Goal: Transaction & Acquisition: Purchase product/service

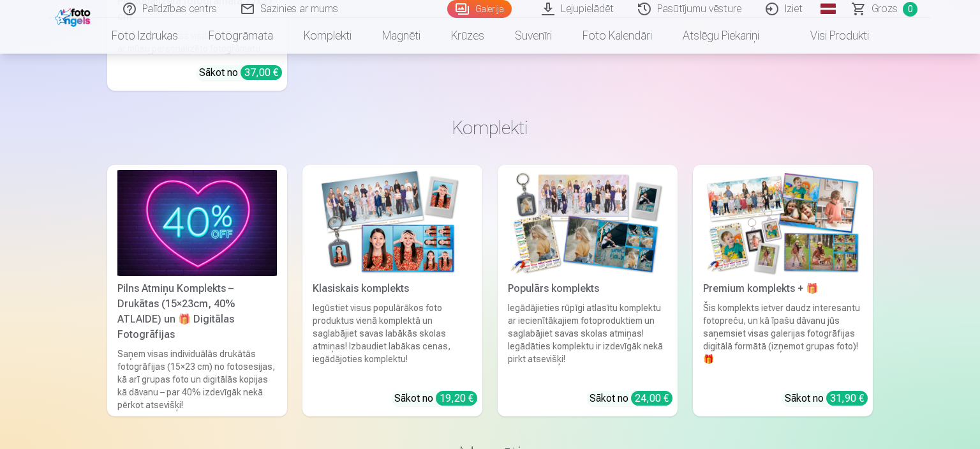
scroll to position [5116, 0]
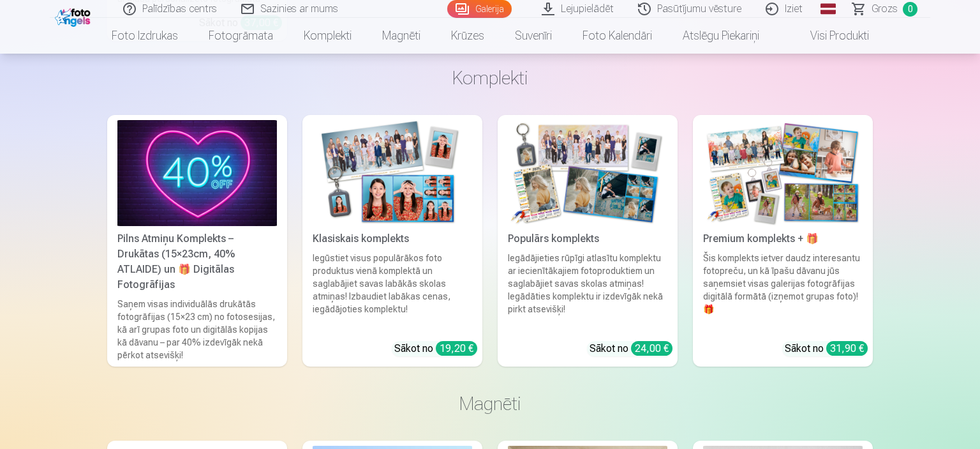
click at [386, 172] on img at bounding box center [393, 173] width 160 height 107
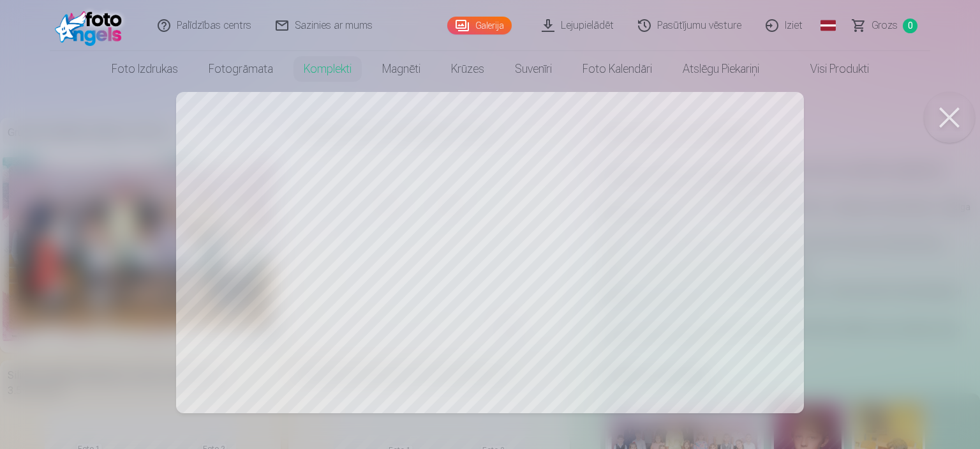
click at [966, 107] on button at bounding box center [949, 117] width 51 height 51
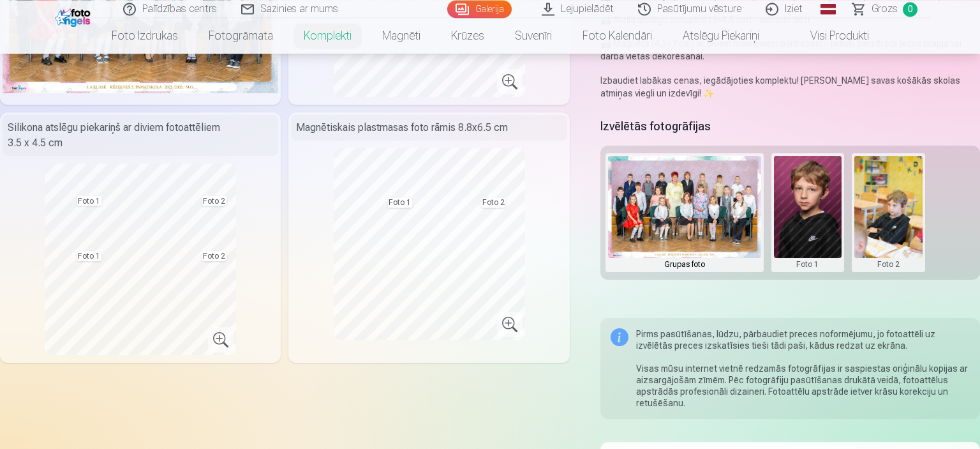
scroll to position [254, 0]
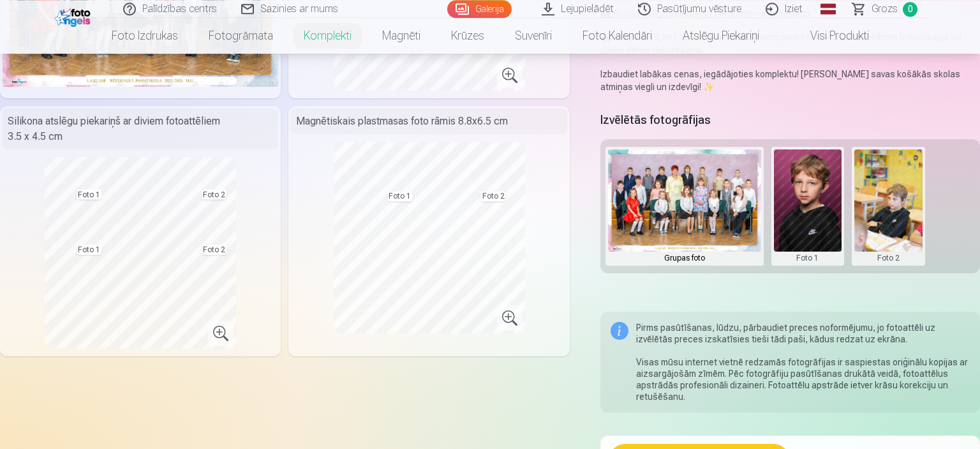
click at [809, 203] on button at bounding box center [808, 206] width 68 height 114
click at [809, 203] on button "Nomainiet foto" at bounding box center [808, 206] width 104 height 36
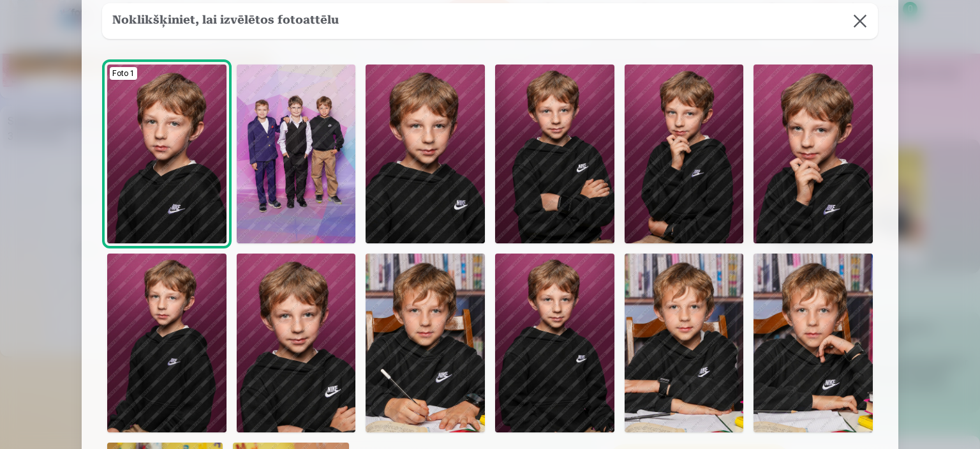
scroll to position [40, 0]
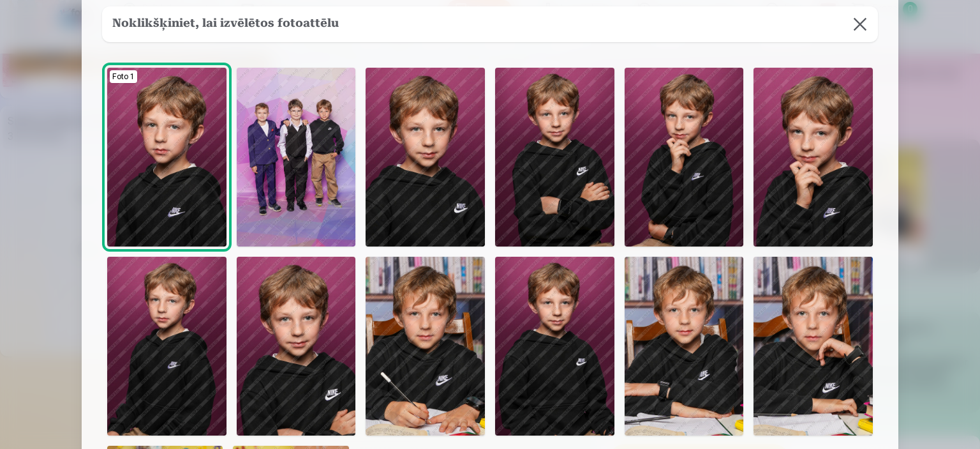
click at [677, 351] on img at bounding box center [684, 346] width 119 height 179
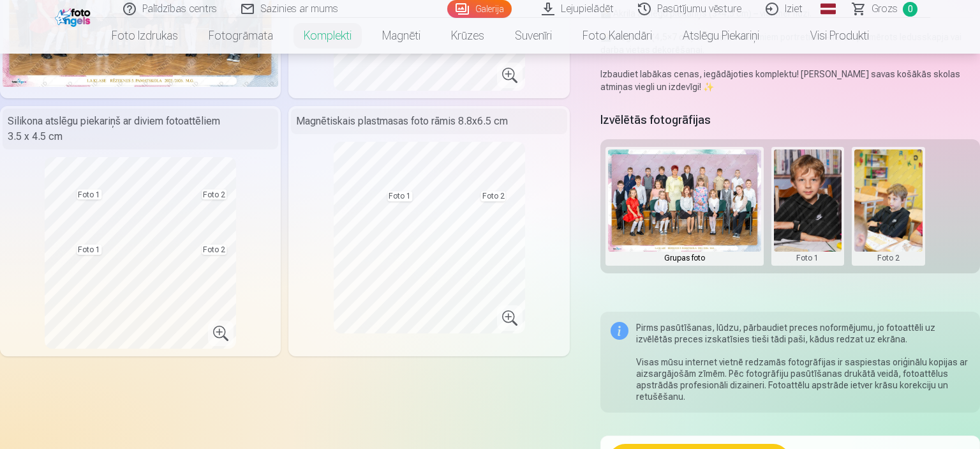
click at [896, 206] on button at bounding box center [889, 206] width 68 height 114
click at [895, 206] on button "Nomainiet foto" at bounding box center [889, 206] width 104 height 36
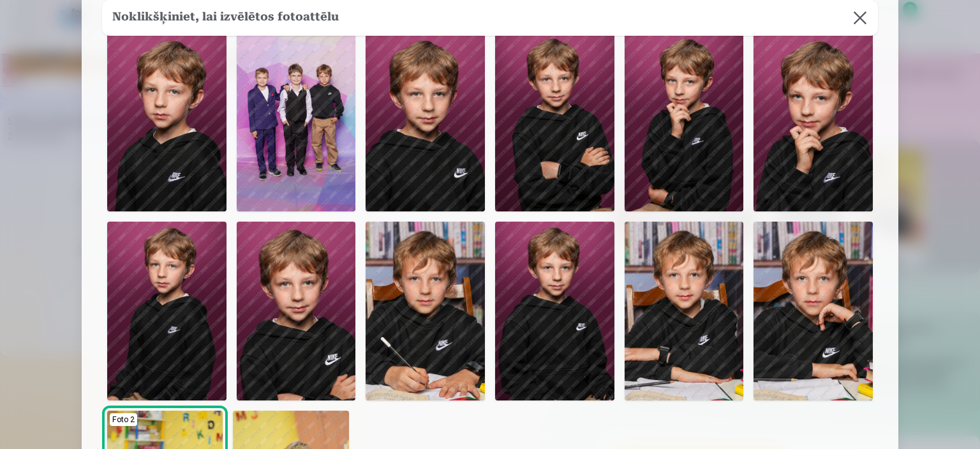
scroll to position [79, 0]
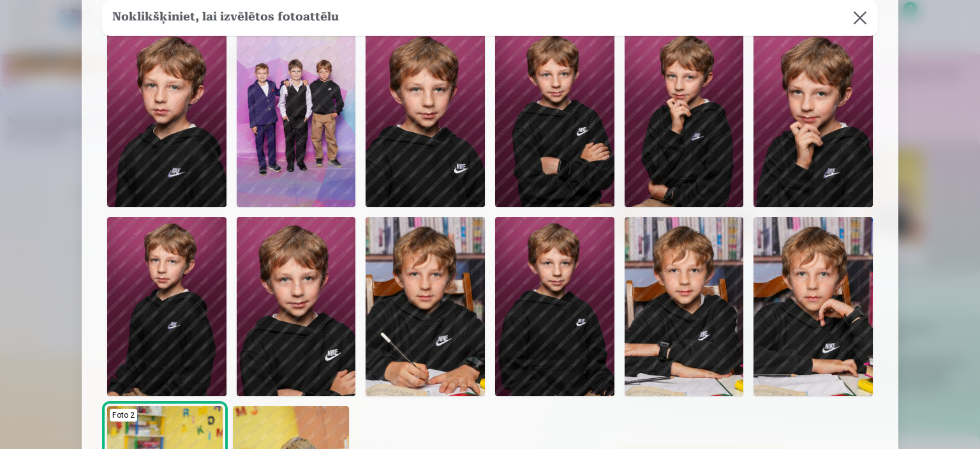
click at [674, 304] on img at bounding box center [684, 306] width 119 height 179
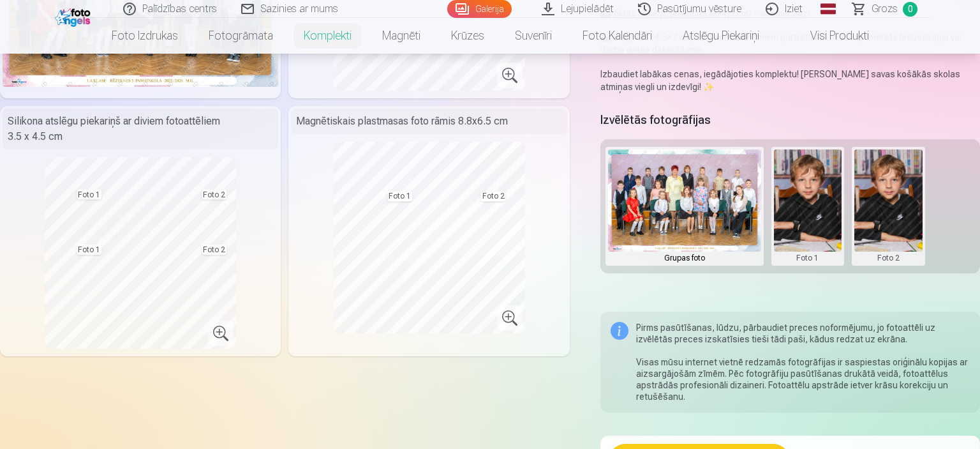
click at [898, 192] on button at bounding box center [889, 206] width 68 height 114
click at [892, 207] on button "Nomainiet foto" at bounding box center [889, 206] width 104 height 36
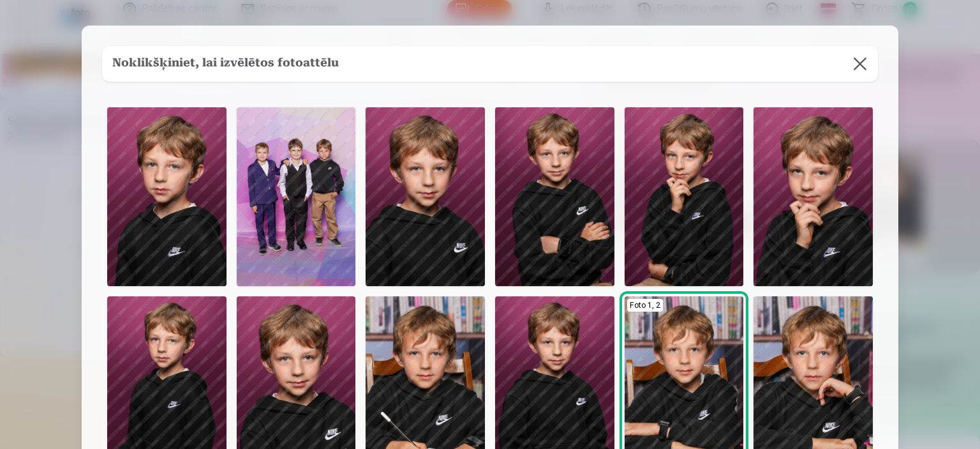
scroll to position [40, 0]
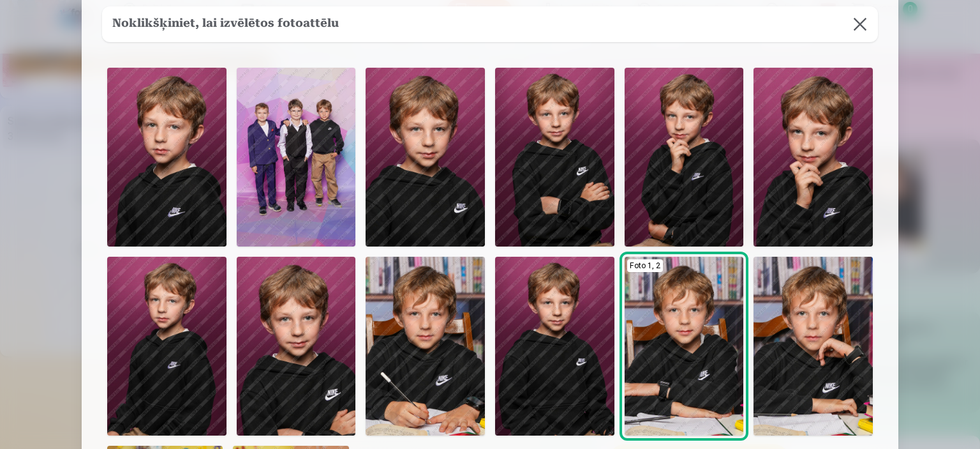
click at [543, 157] on img at bounding box center [554, 157] width 119 height 179
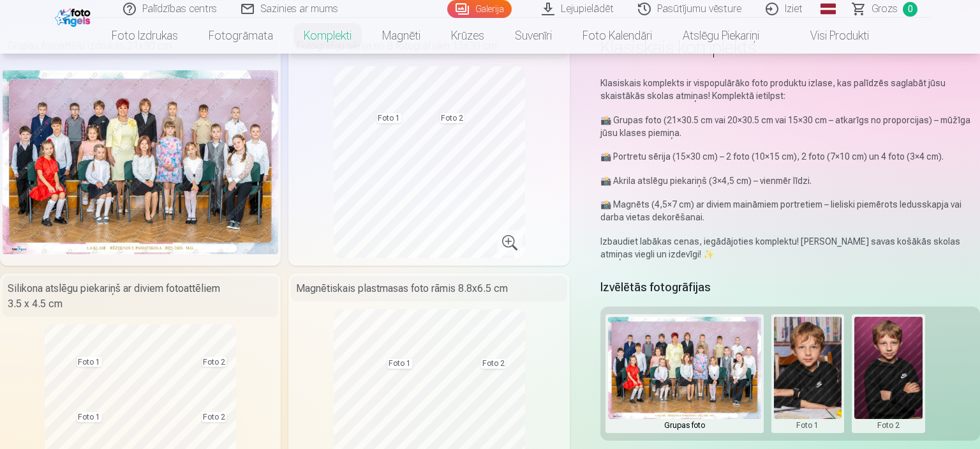
scroll to position [111, 0]
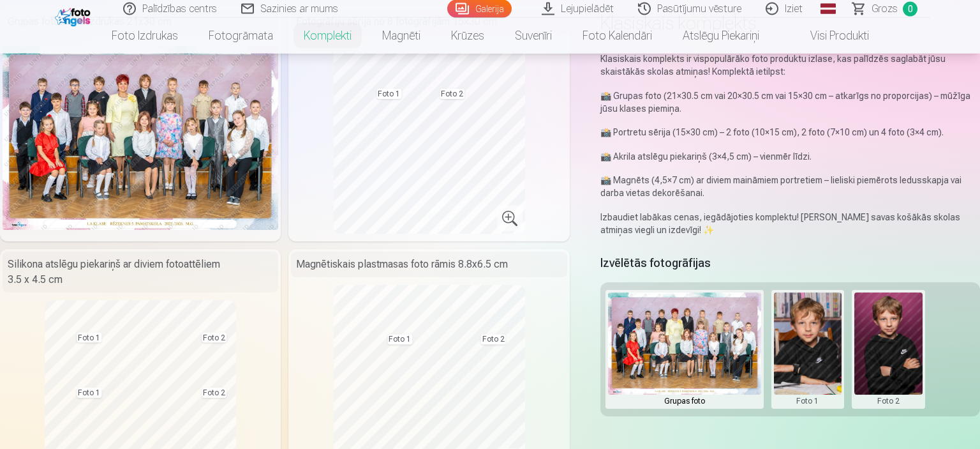
click at [804, 355] on button at bounding box center [808, 349] width 68 height 114
click at [810, 347] on button "Nomainiet foto" at bounding box center [808, 349] width 104 height 36
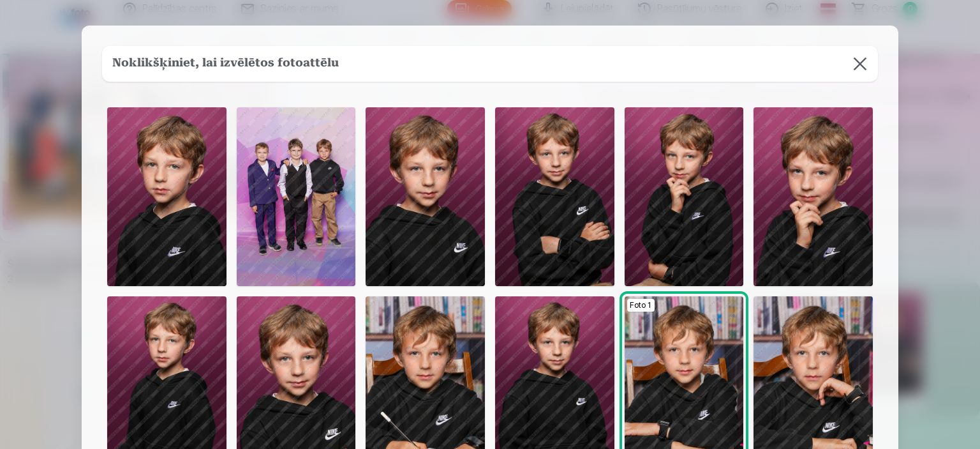
click at [312, 190] on img at bounding box center [296, 196] width 119 height 179
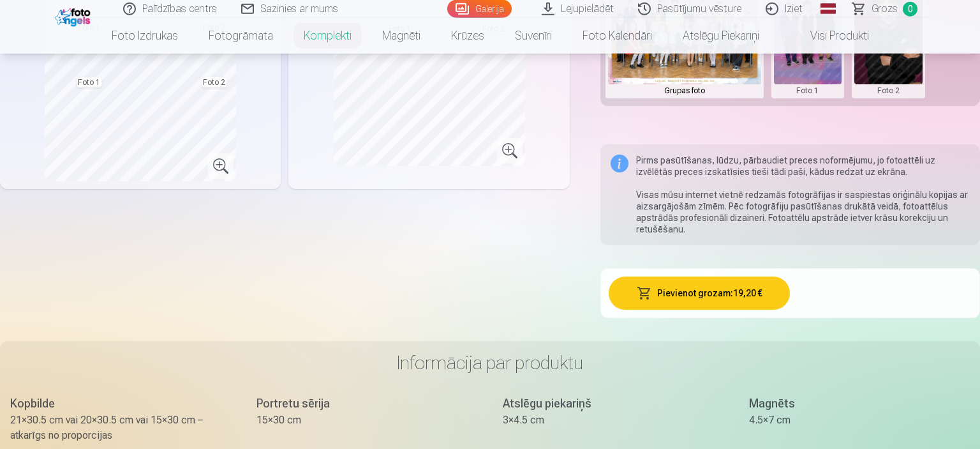
scroll to position [428, 0]
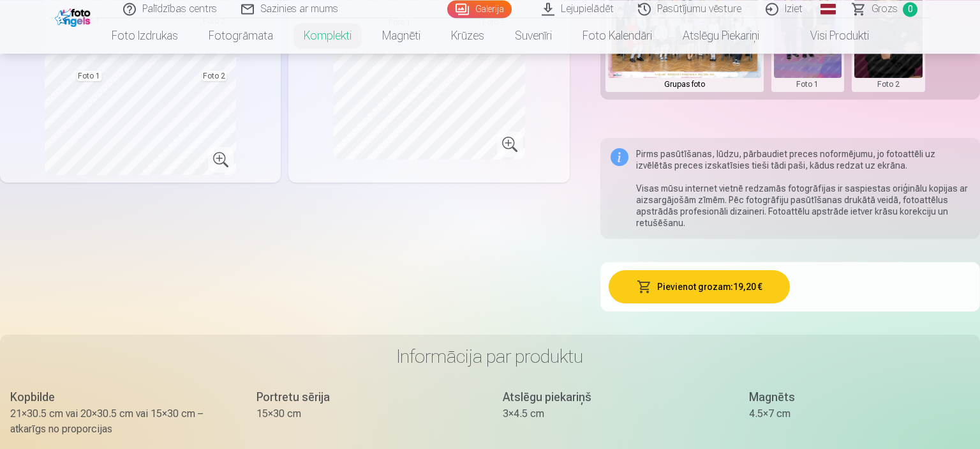
click at [679, 287] on button "Pievienot grozam : 19,20 €" at bounding box center [700, 286] width 182 height 33
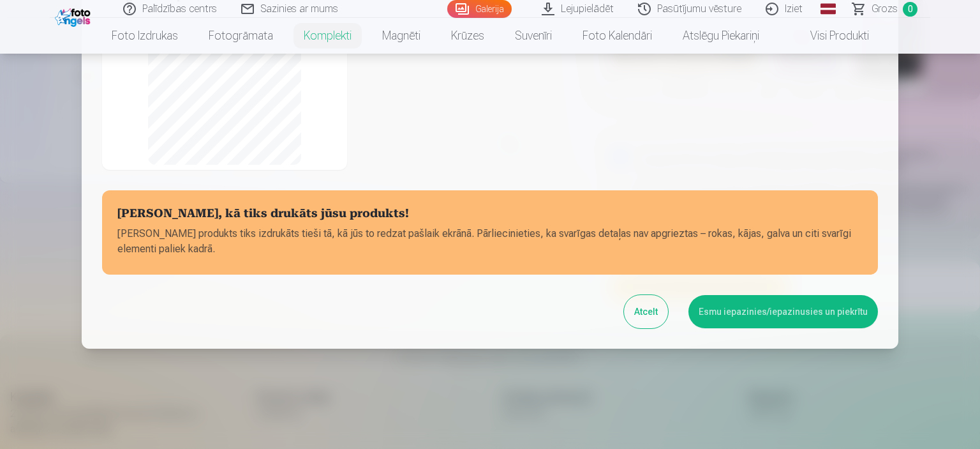
scroll to position [283, 0]
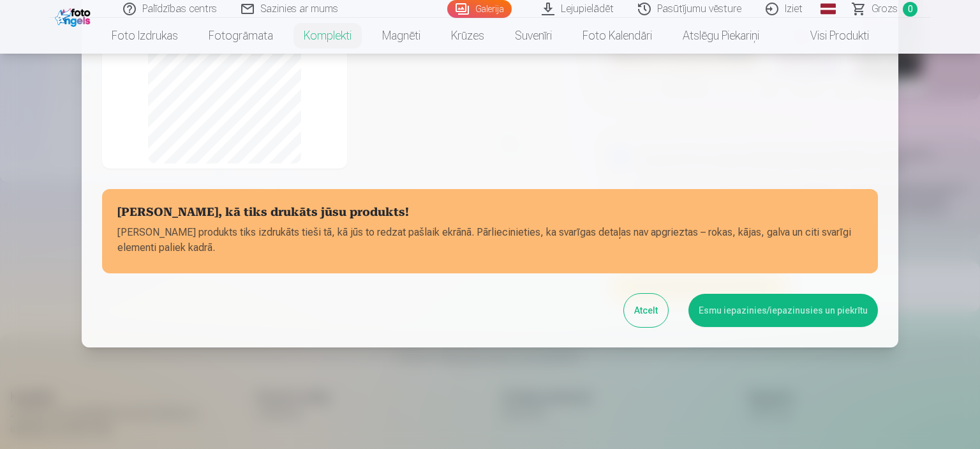
click at [752, 310] on button "Esmu iepazinies/iepazinusies un piekrītu" at bounding box center [784, 310] width 190 height 33
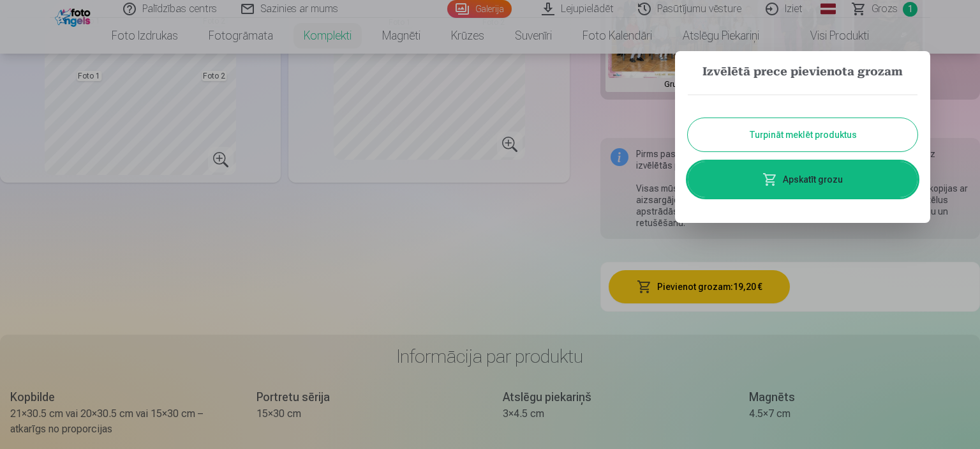
click at [804, 183] on link "Apskatīt grozu" at bounding box center [803, 179] width 230 height 36
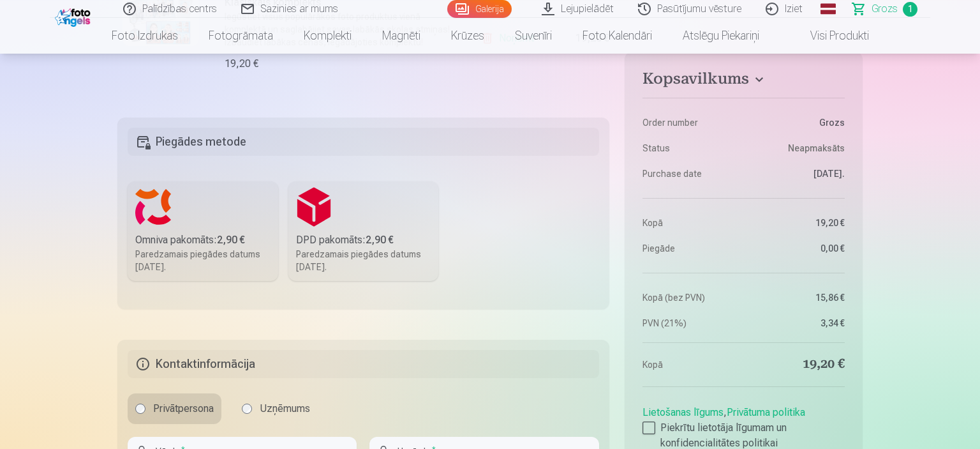
scroll to position [271, 0]
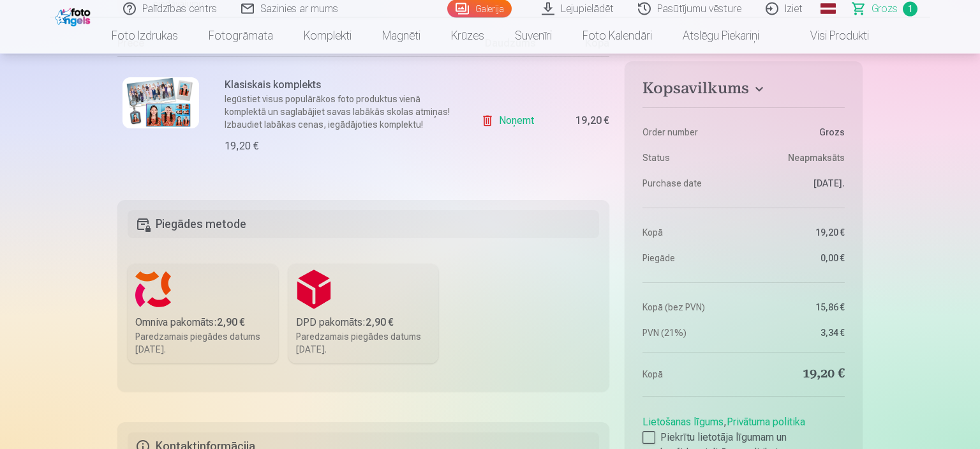
click at [226, 306] on label "Omniva pakomāts : 2,90 € Paredzamais piegādes datums 1.11.2025." at bounding box center [203, 314] width 151 height 100
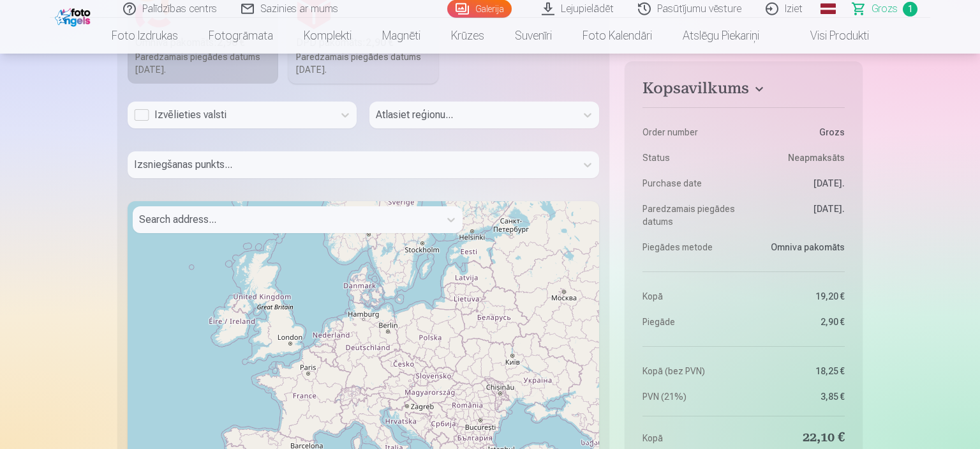
scroll to position [563, 0]
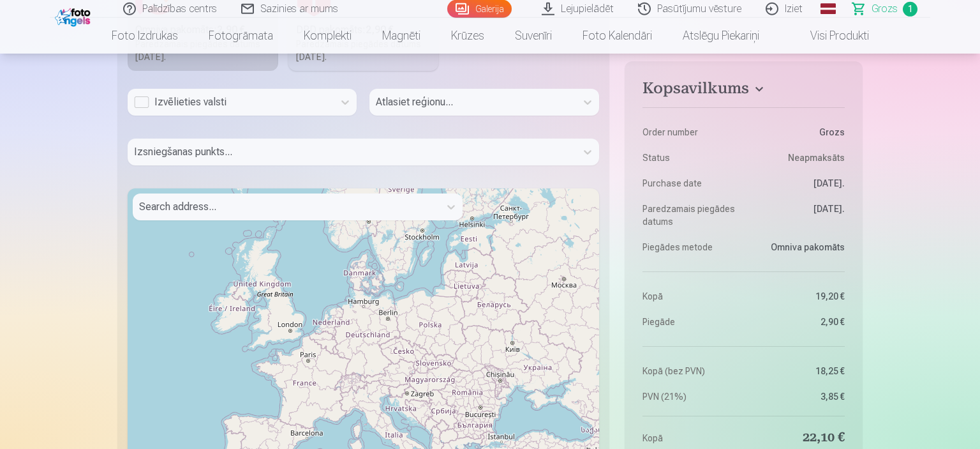
click at [142, 105] on div "Izvēlieties valsti" at bounding box center [230, 101] width 193 height 15
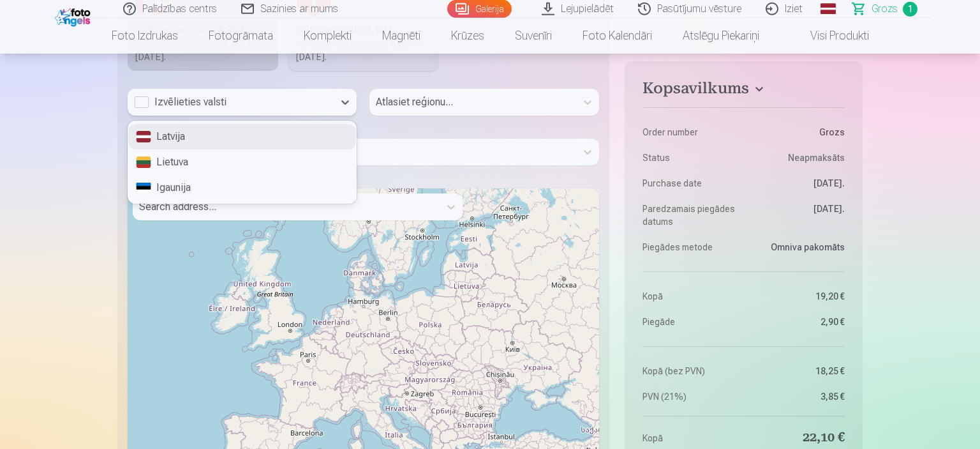
click at [172, 139] on div "Latvija" at bounding box center [242, 137] width 228 height 26
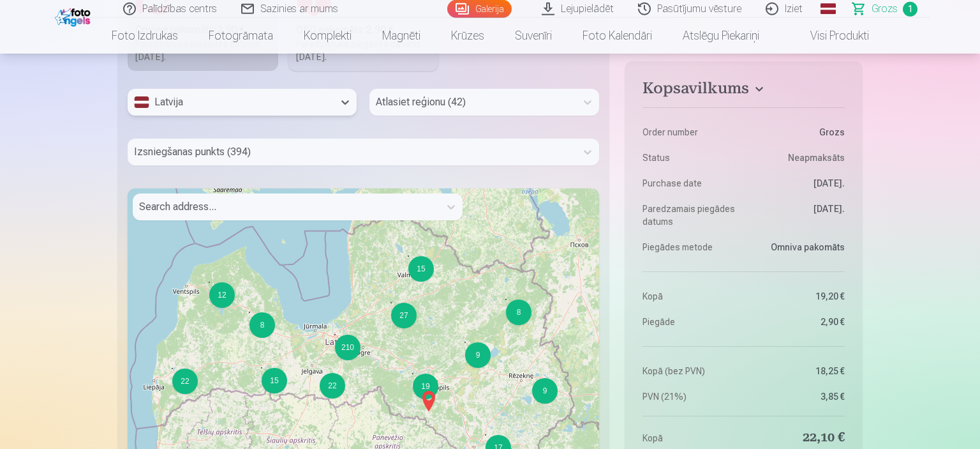
click at [437, 101] on div at bounding box center [472, 102] width 193 height 18
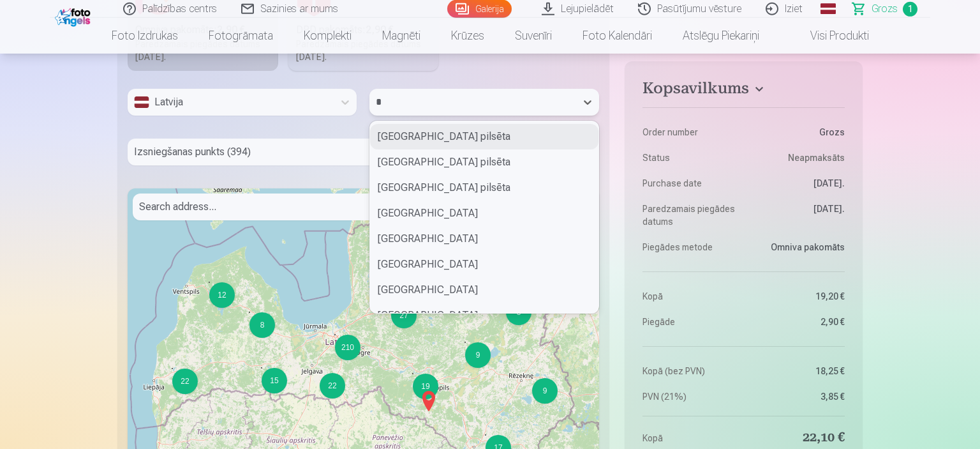
type input "**"
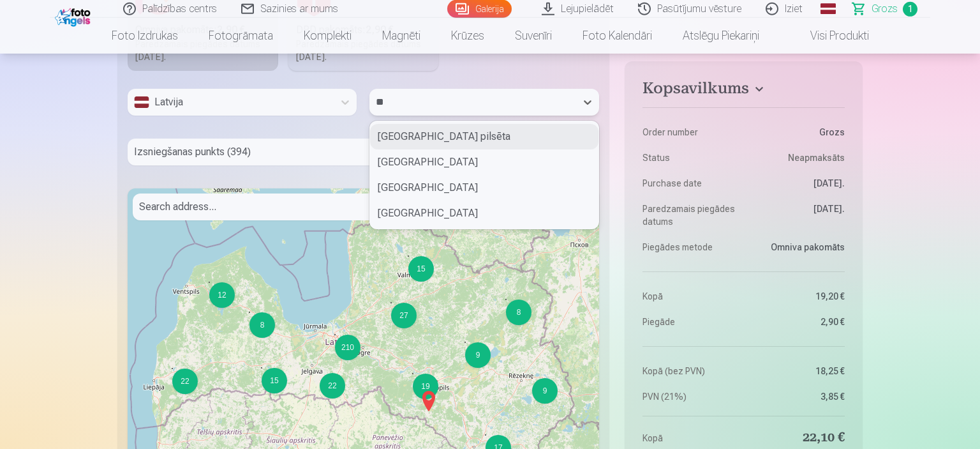
click at [409, 135] on div "Rēzeknes pilsēta" at bounding box center [484, 137] width 228 height 26
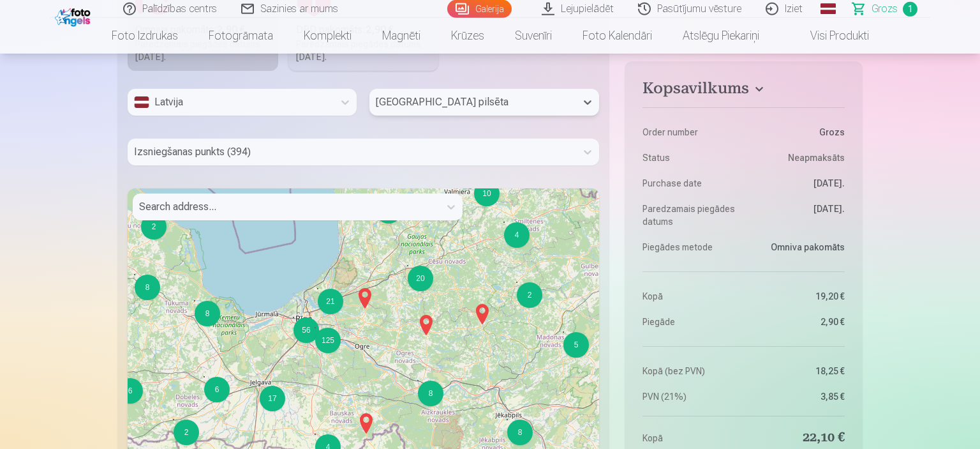
click at [254, 158] on div at bounding box center [352, 152] width 436 height 18
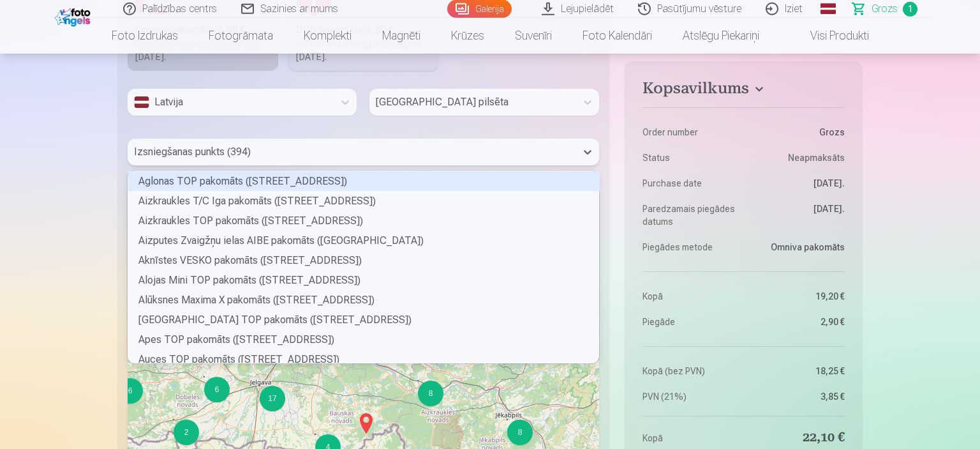
scroll to position [192, 470]
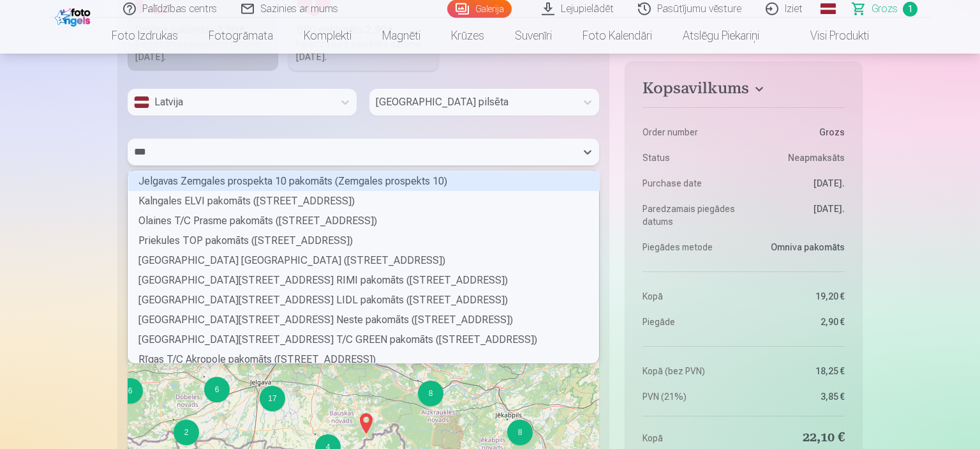
type input "****"
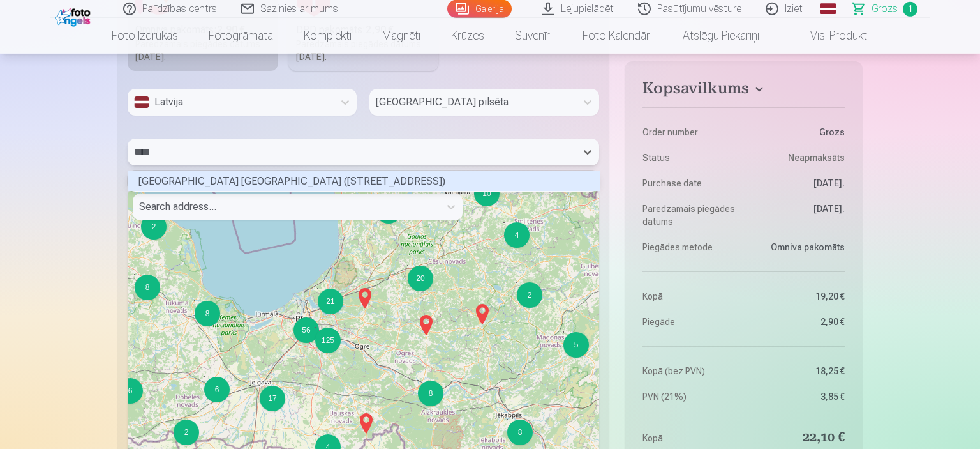
scroll to position [20, 470]
click at [204, 180] on div "Rēzeknes Galdnieku ielas RIMI pakomāts (Galdnieku iela 8)" at bounding box center [364, 181] width 472 height 20
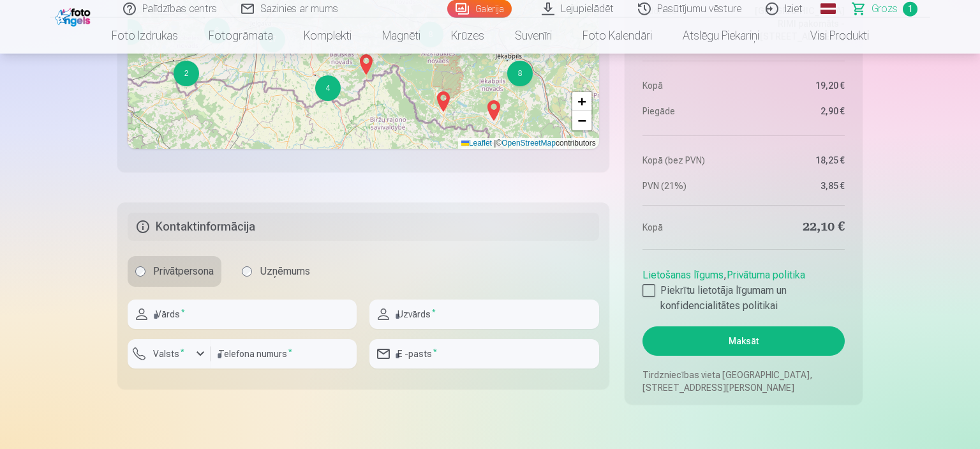
scroll to position [935, 0]
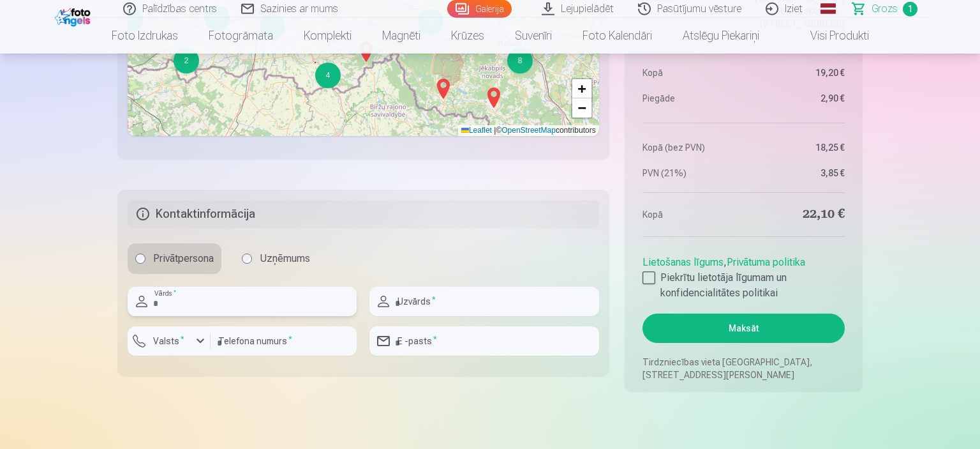
click at [192, 288] on input "text" at bounding box center [242, 301] width 229 height 29
type input "********"
click at [469, 299] on input "text" at bounding box center [484, 301] width 229 height 29
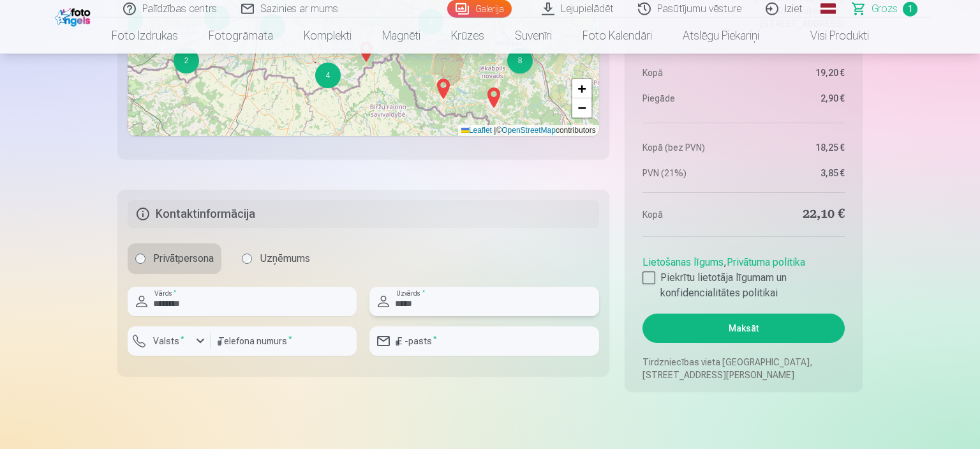
type input "*****"
click at [181, 340] on sup "*" at bounding box center [183, 338] width 4 height 8
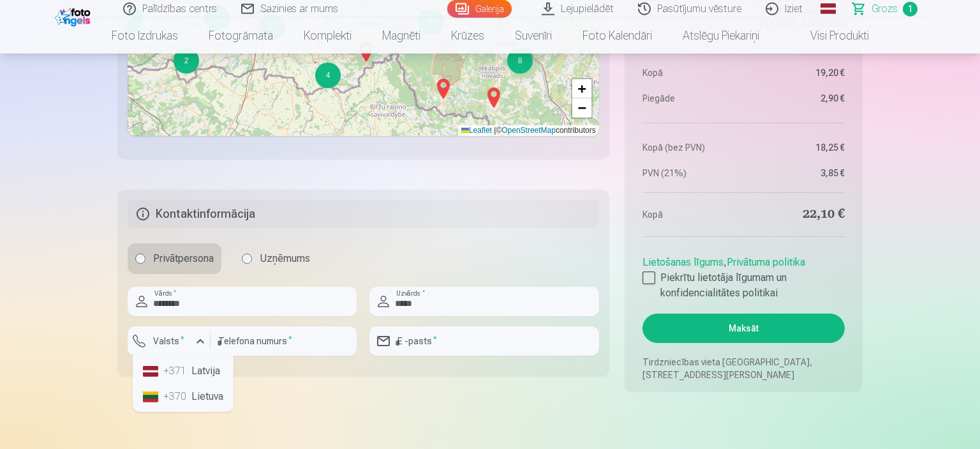
click at [190, 369] on li "+371 Latvija" at bounding box center [183, 371] width 91 height 26
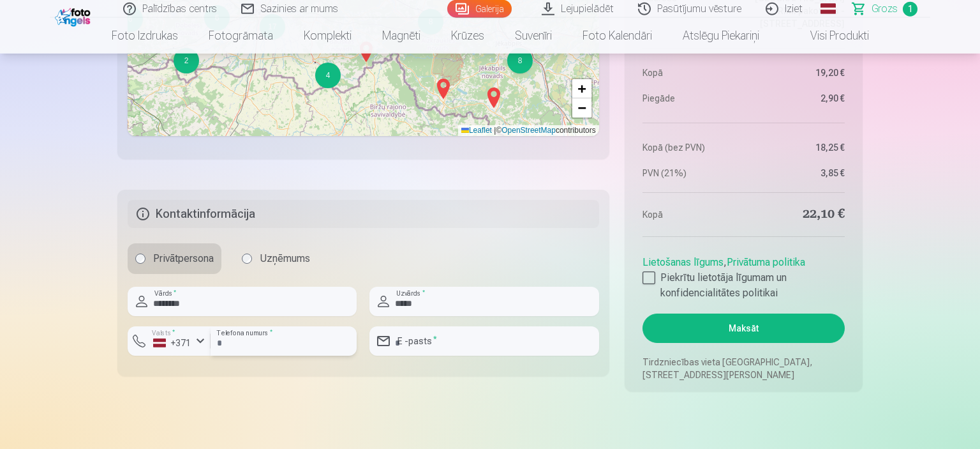
click at [265, 341] on input "number" at bounding box center [284, 340] width 146 height 29
type input "********"
click at [482, 345] on input "email" at bounding box center [484, 340] width 229 height 29
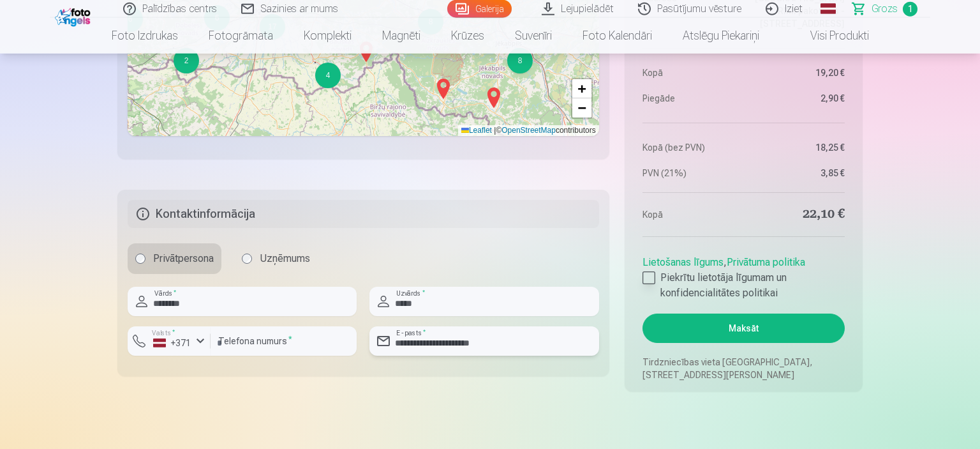
type input "**********"
click at [652, 283] on div at bounding box center [649, 277] width 13 height 13
click at [752, 332] on button "Maksāt" at bounding box center [744, 327] width 202 height 29
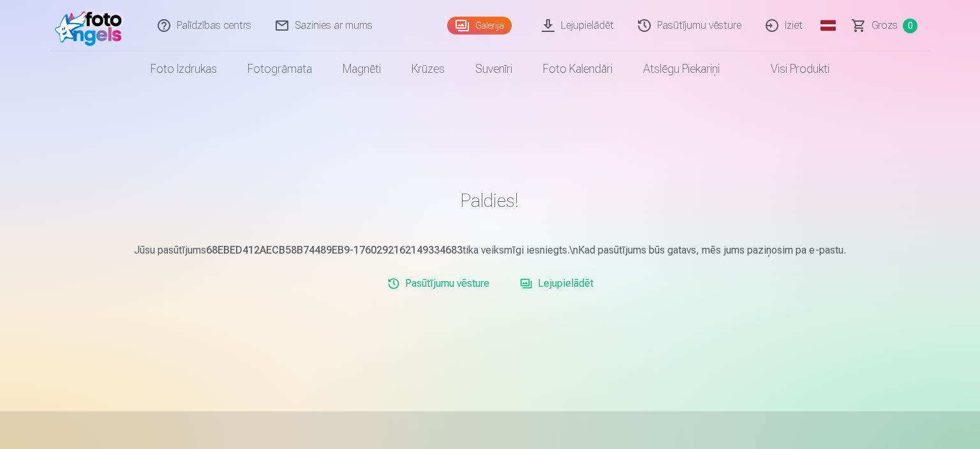
click at [587, 34] on link "Lejupielādēt" at bounding box center [578, 25] width 96 height 51
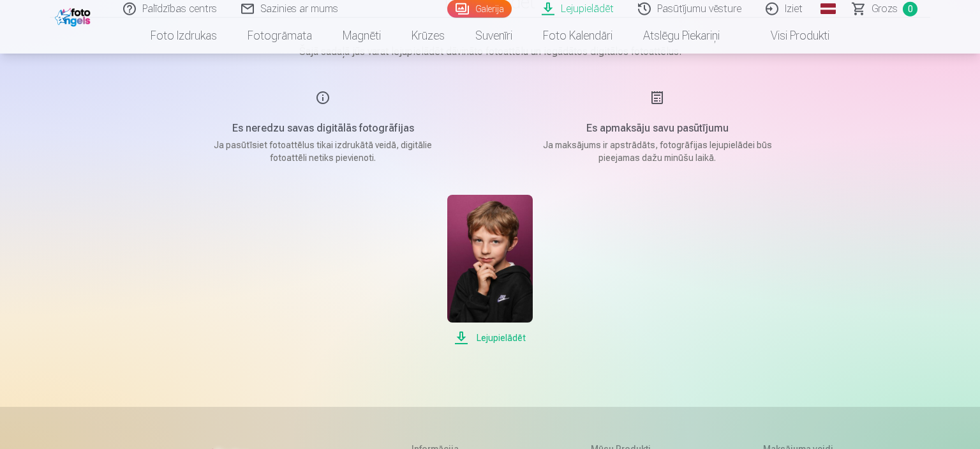
scroll to position [129, 0]
click at [504, 349] on main "Lejupielādēt Šajā sadaļā jūs varat lejupielādēt dāvināto fotoattēlu un iegādāto…" at bounding box center [490, 166] width 638 height 416
click at [507, 333] on span "Lejupielādēt" at bounding box center [489, 335] width 85 height 15
click at [792, 16] on link "Iziet" at bounding box center [785, 9] width 61 height 18
